Goal: Use online tool/utility: Utilize a website feature to perform a specific function

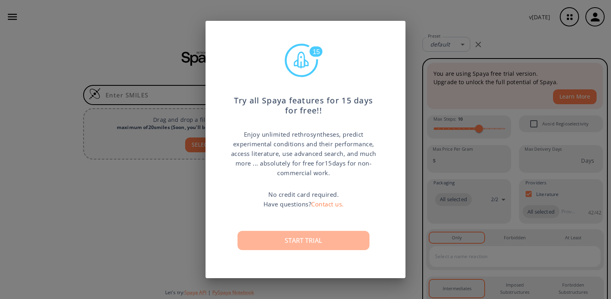
click at [285, 241] on button "Start trial" at bounding box center [304, 240] width 132 height 19
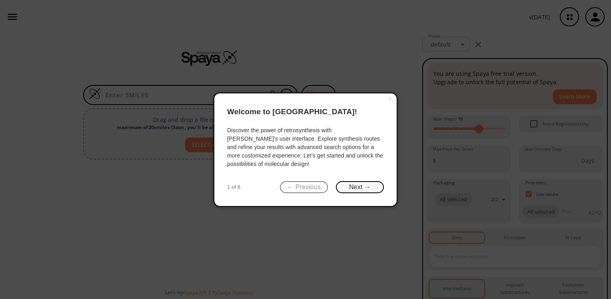
click at [352, 189] on button "Next →" at bounding box center [360, 187] width 48 height 12
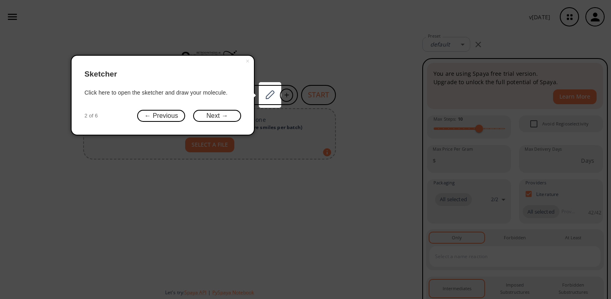
click at [221, 107] on div "× Sketcher Click here to open the sketcher and draw your molecule. 2 of 6 ← Pre…" at bounding box center [163, 95] width 184 height 80
click at [237, 118] on button "Next →" at bounding box center [217, 116] width 48 height 12
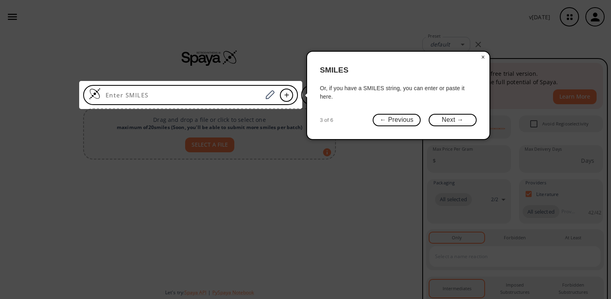
click at [482, 56] on button "×" at bounding box center [483, 57] width 13 height 11
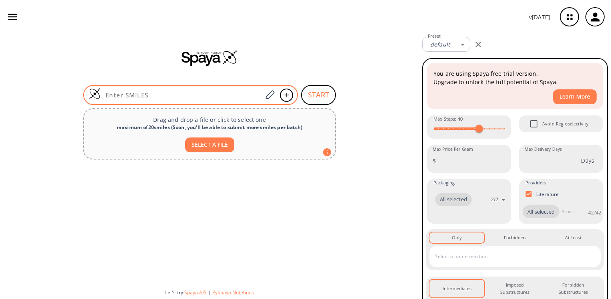
click at [170, 94] on input at bounding box center [182, 95] width 162 height 8
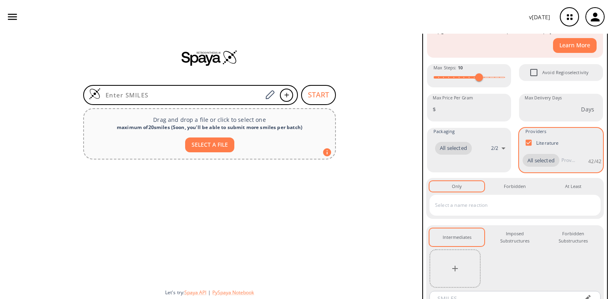
scroll to position [109, 0]
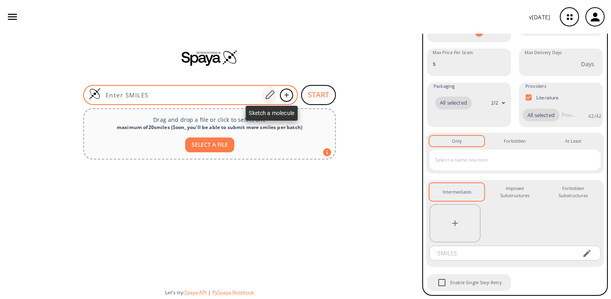
click at [272, 97] on icon at bounding box center [270, 95] width 11 height 10
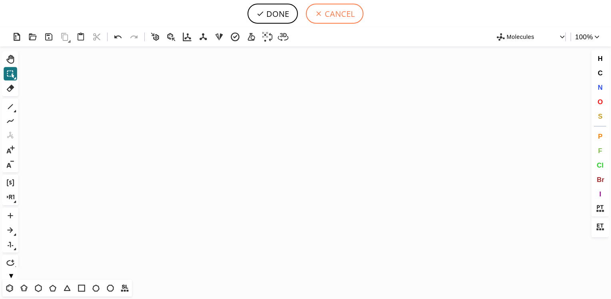
click at [331, 17] on button "CANCEL" at bounding box center [335, 14] width 58 height 20
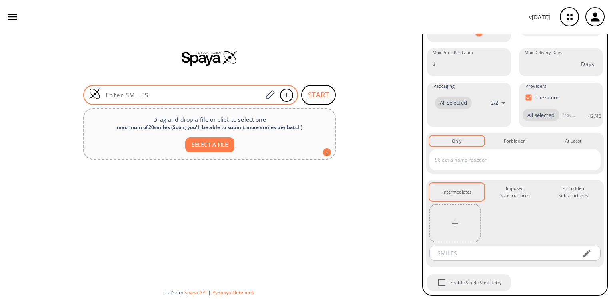
click at [178, 92] on input at bounding box center [182, 95] width 162 height 8
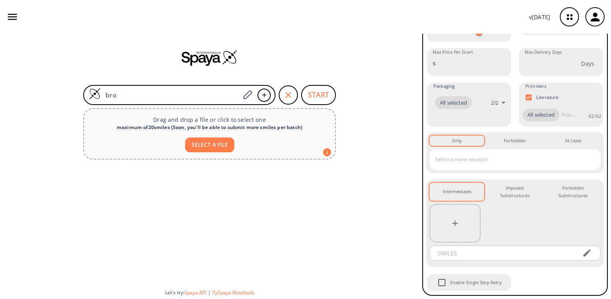
scroll to position [187, 0]
type input "bronopol"
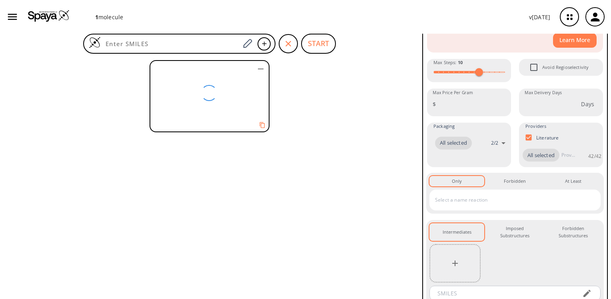
scroll to position [0, 0]
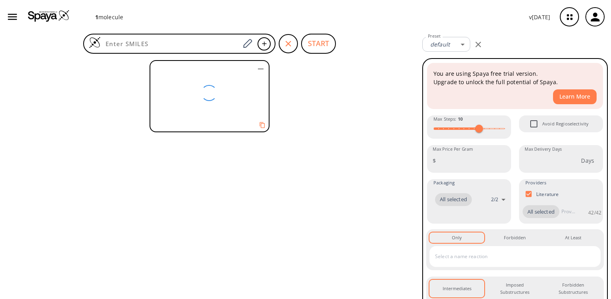
click at [480, 44] on icon "button" at bounding box center [479, 45] width 10 height 10
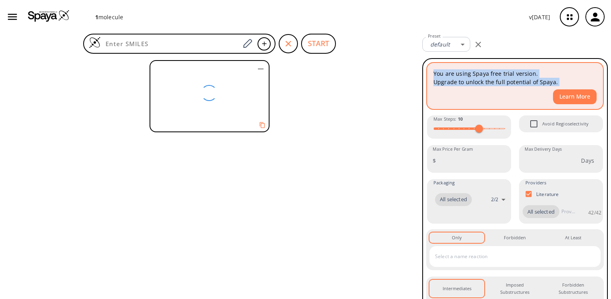
drag, startPoint x: 434, startPoint y: 73, endPoint x: 559, endPoint y: 88, distance: 125.7
click at [559, 88] on div "You are using Spaya free trial version. Upgrade to unlock the full potential of…" at bounding box center [515, 86] width 176 height 46
click at [477, 103] on div "Learn More" at bounding box center [515, 96] width 163 height 15
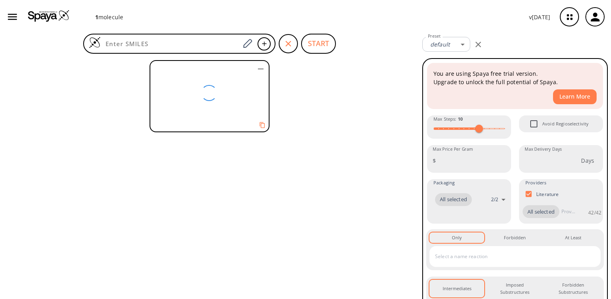
click at [261, 70] on icon "button" at bounding box center [261, 69] width 10 height 10
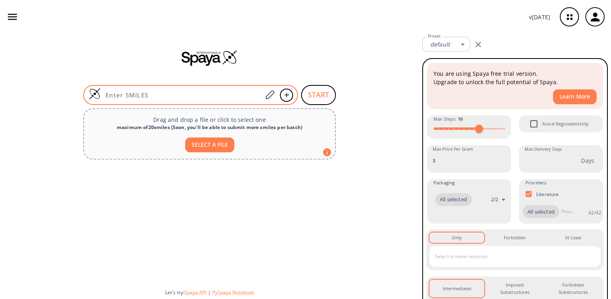
click at [198, 100] on div at bounding box center [190, 95] width 215 height 20
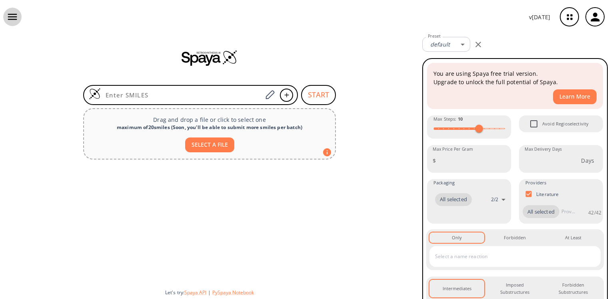
click at [14, 22] on icon "button" at bounding box center [12, 17] width 12 height 12
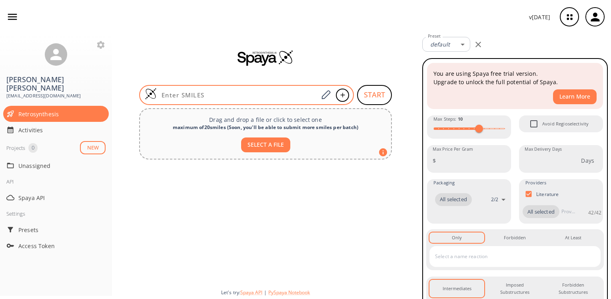
click at [231, 89] on div at bounding box center [246, 95] width 215 height 20
click at [219, 94] on input at bounding box center [238, 95] width 162 height 8
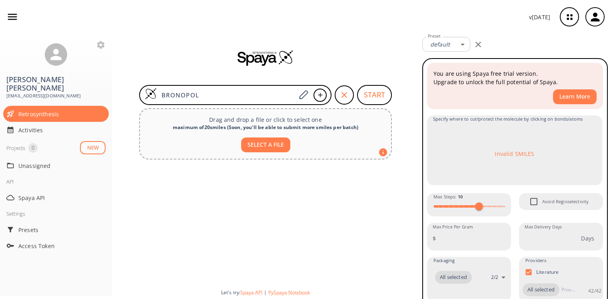
type input "BRONOPOL"
click at [378, 90] on button "START" at bounding box center [374, 95] width 35 height 20
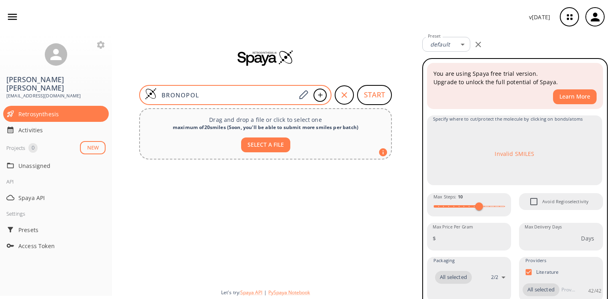
click at [264, 99] on div "BRONOPOL" at bounding box center [235, 95] width 192 height 20
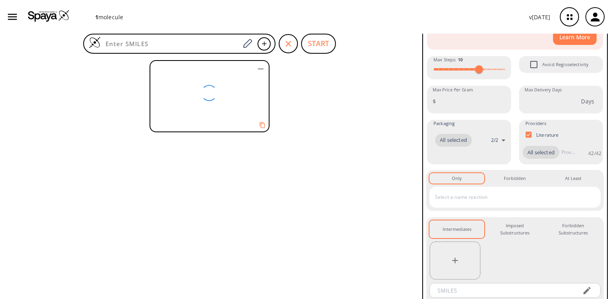
scroll to position [109, 0]
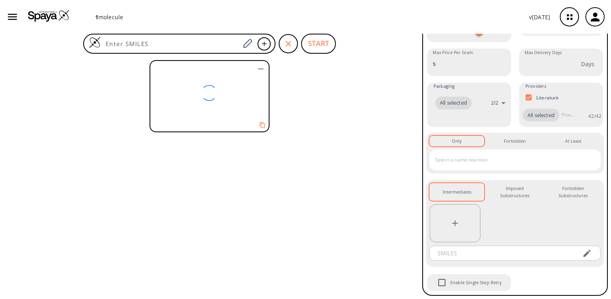
click at [2, 14] on div "1 molecule v [DATE]" at bounding box center [305, 17] width 611 height 34
click at [15, 18] on icon "button" at bounding box center [12, 17] width 12 height 12
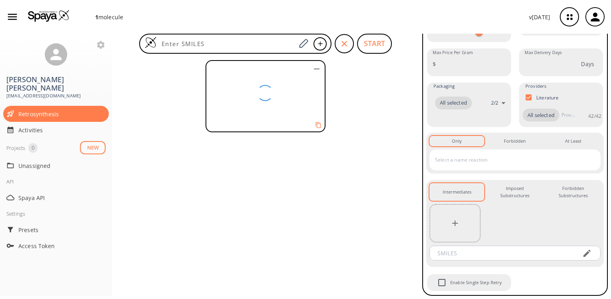
click at [166, 162] on div at bounding box center [265, 178] width 307 height 242
click at [11, 19] on icon "button" at bounding box center [12, 17] width 9 height 6
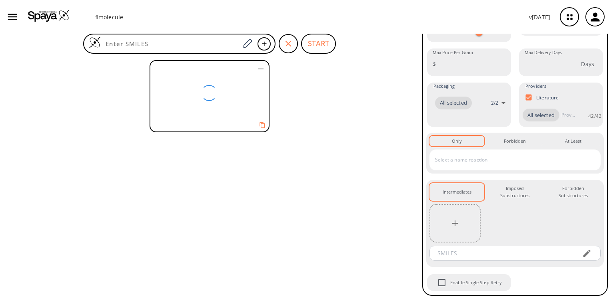
click at [187, 104] on div at bounding box center [209, 93] width 118 height 64
